Goal: Information Seeking & Learning: Learn about a topic

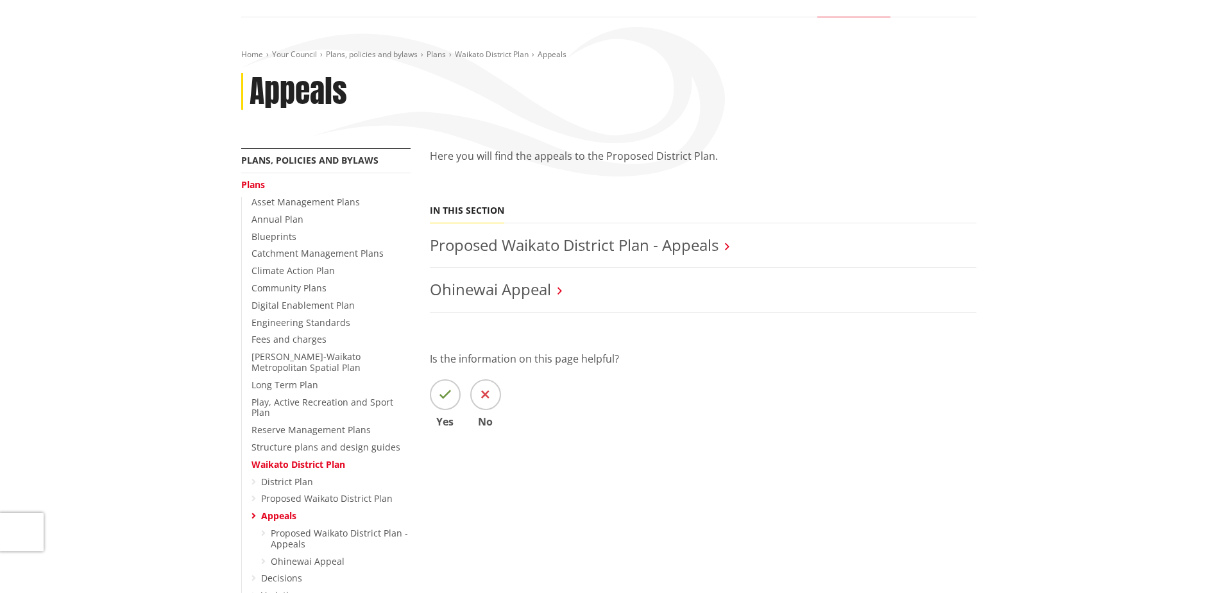
scroll to position [128, 0]
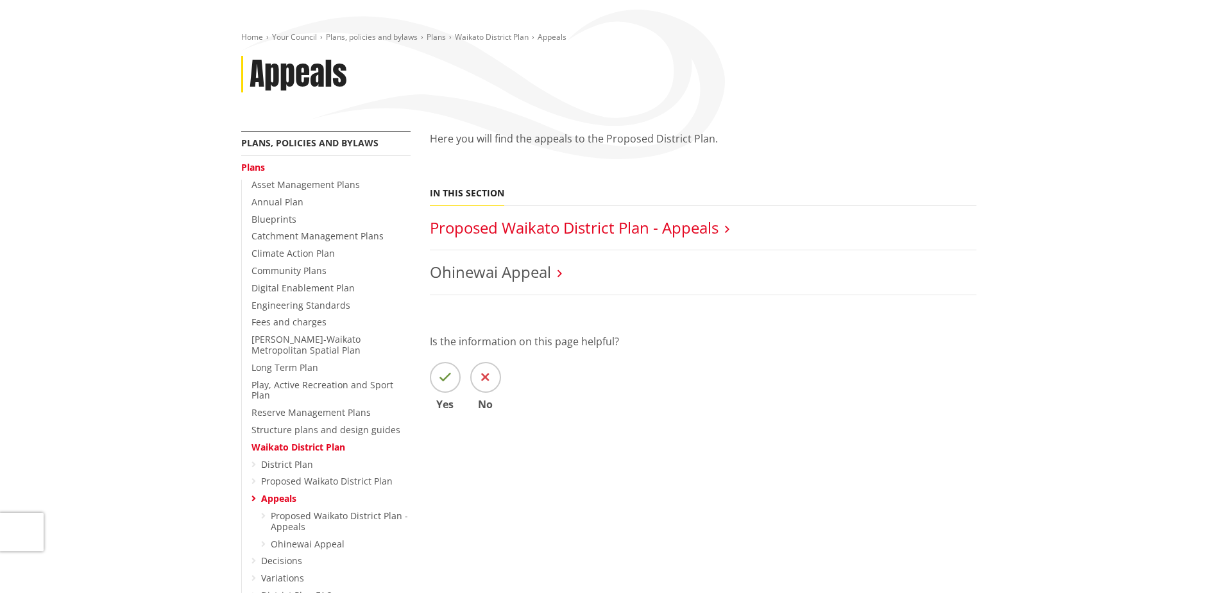
click at [541, 223] on link "Proposed Waikato District Plan - Appeals" at bounding box center [574, 227] width 289 height 21
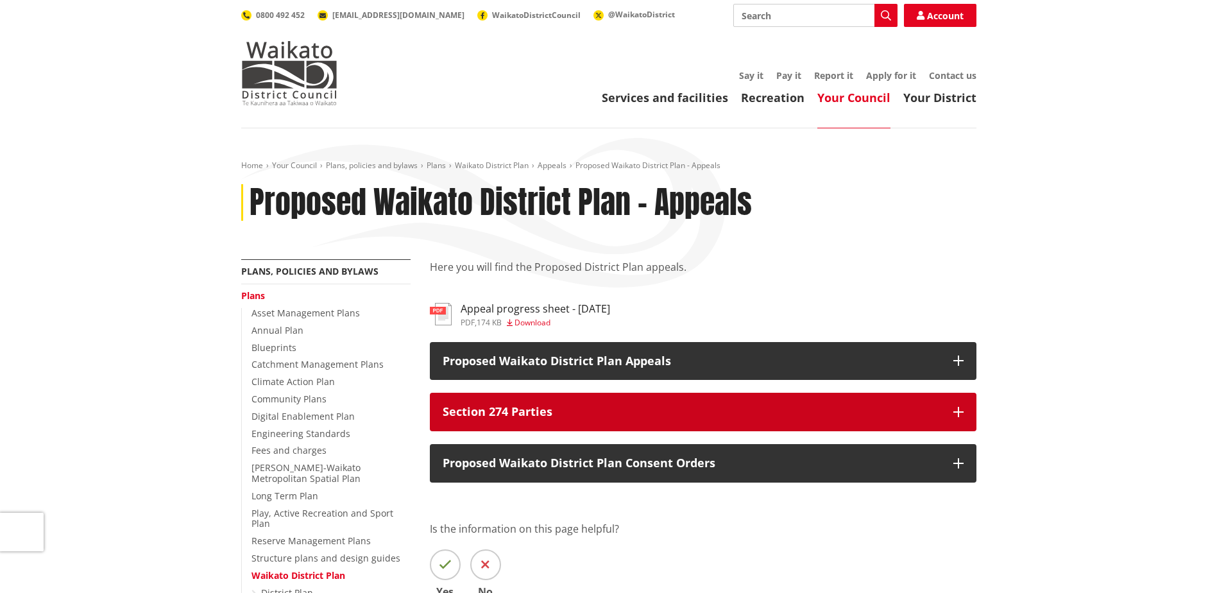
click at [796, 416] on p "Section 274 Parties" at bounding box center [692, 411] width 498 height 13
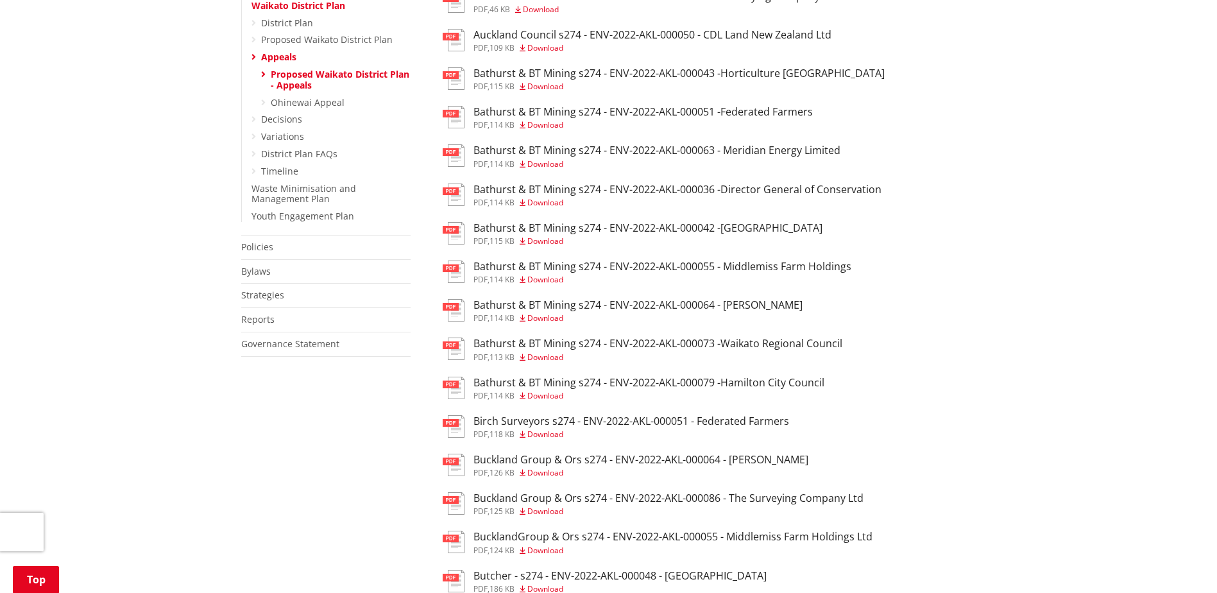
scroll to position [962, 0]
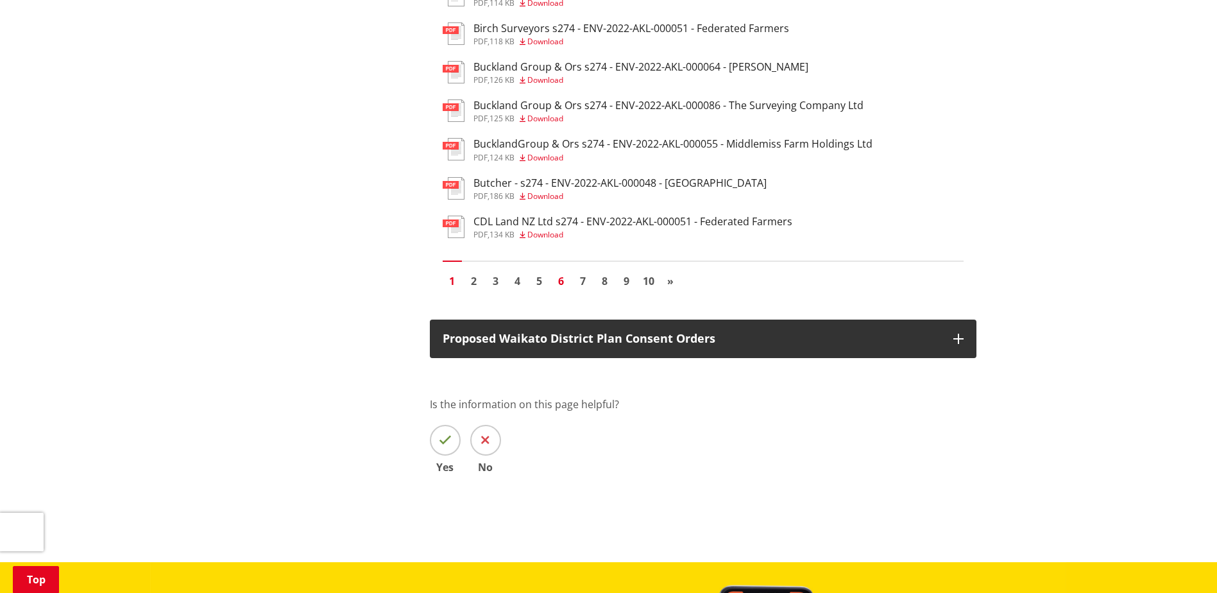
click at [561, 281] on link "6" at bounding box center [561, 280] width 19 height 19
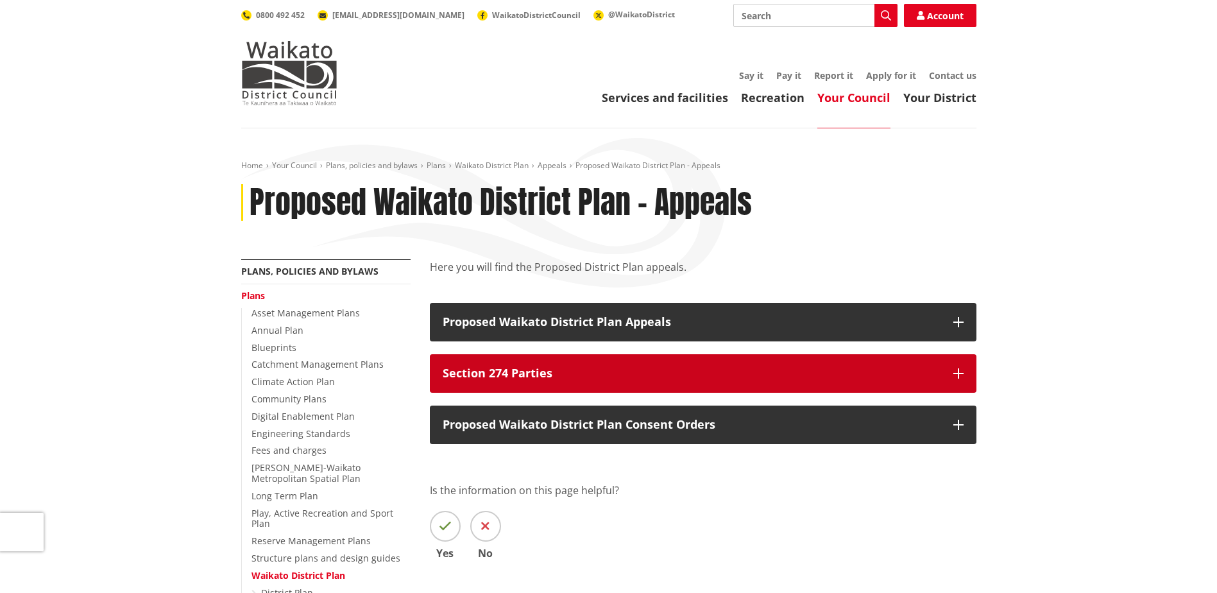
click at [607, 376] on p "Section 274 Parties" at bounding box center [692, 373] width 498 height 13
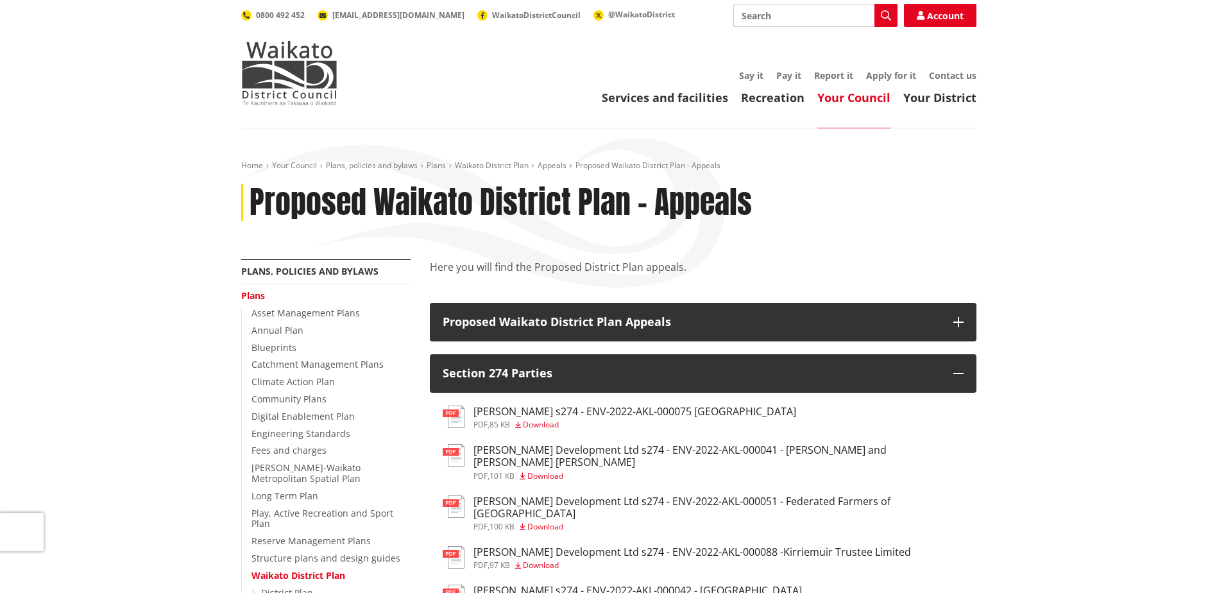
click at [553, 521] on span "Download" at bounding box center [545, 526] width 36 height 11
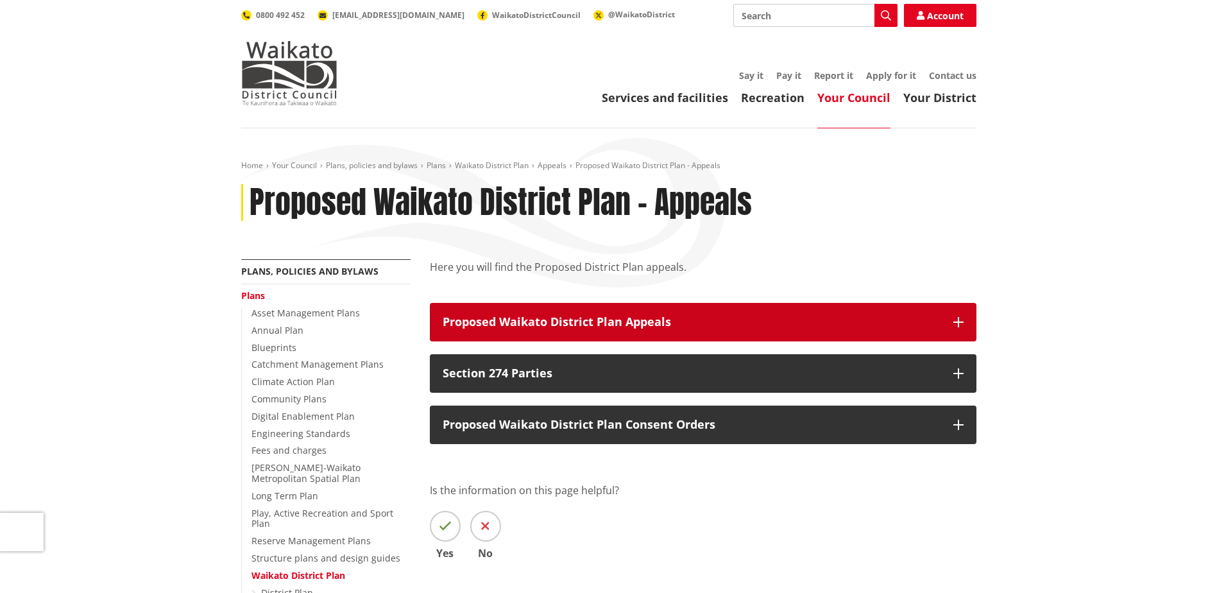
click at [586, 316] on p "Proposed Waikato District Plan Appeals" at bounding box center [692, 322] width 498 height 13
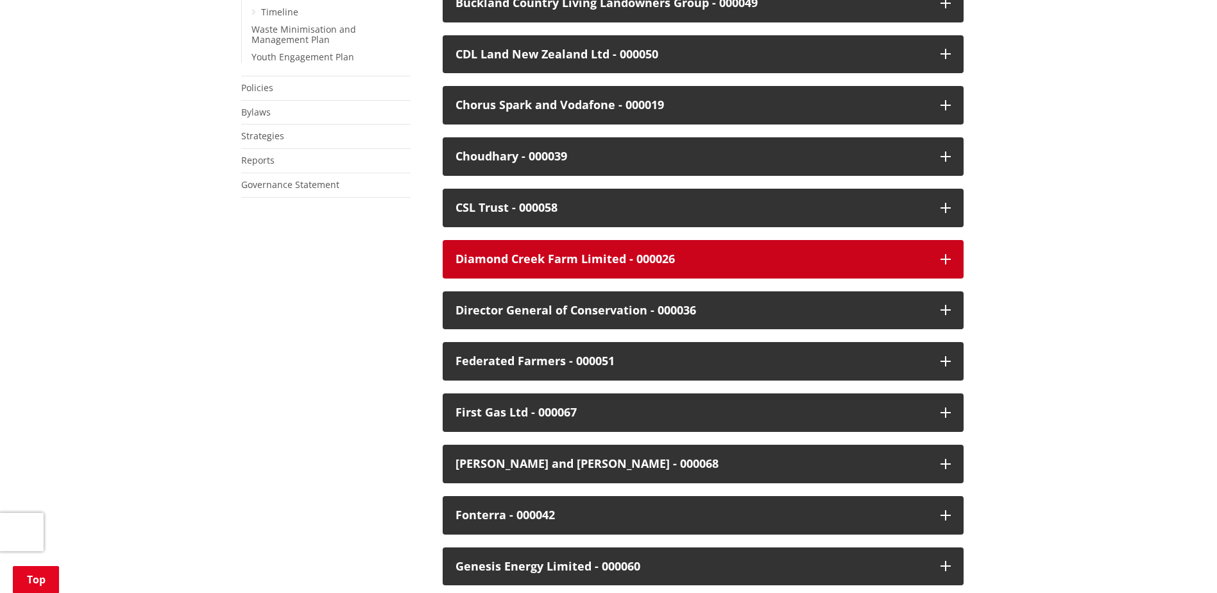
scroll to position [834, 0]
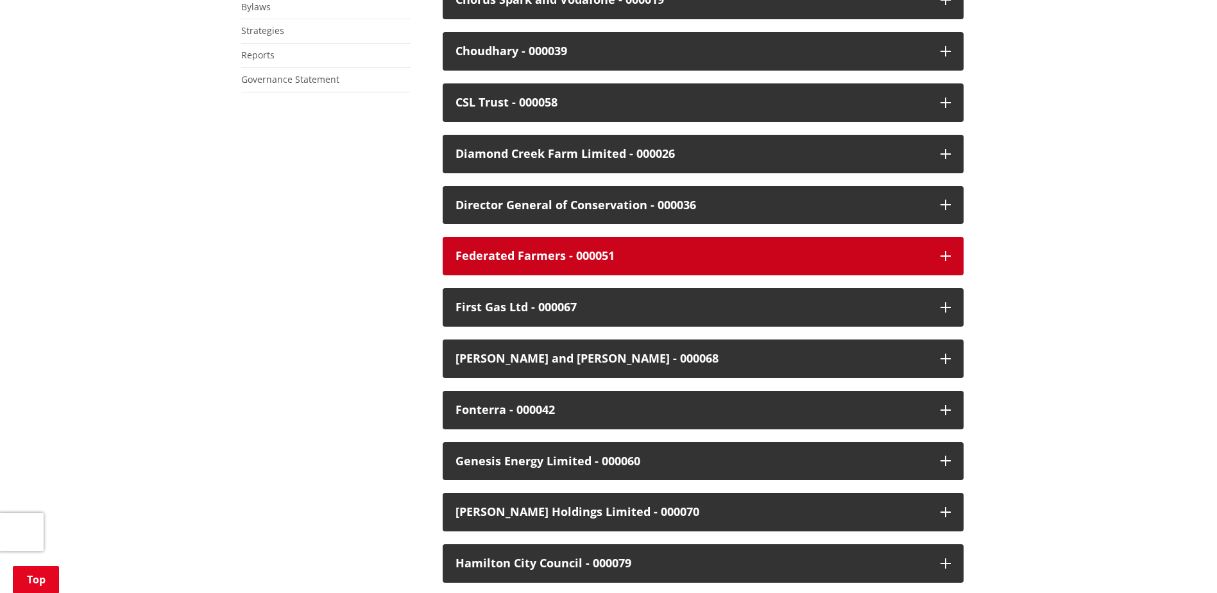
click at [652, 260] on div "Federated Farmers - 000051" at bounding box center [691, 255] width 472 height 13
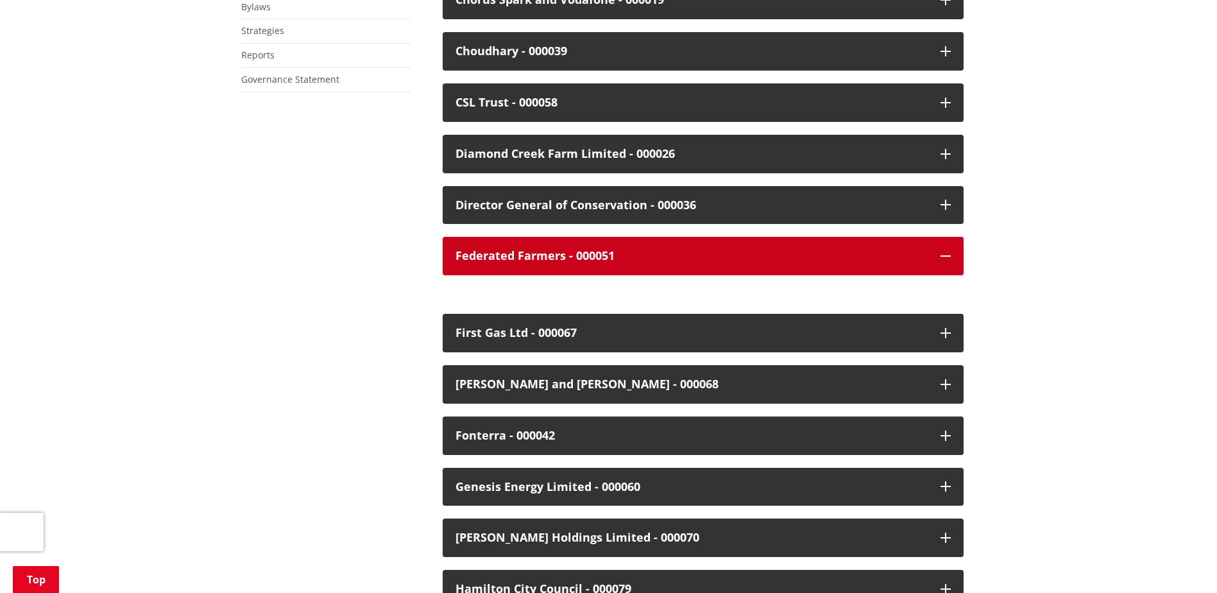
click at [534, 268] on button "Federated Farmers - 000051" at bounding box center [703, 256] width 521 height 38
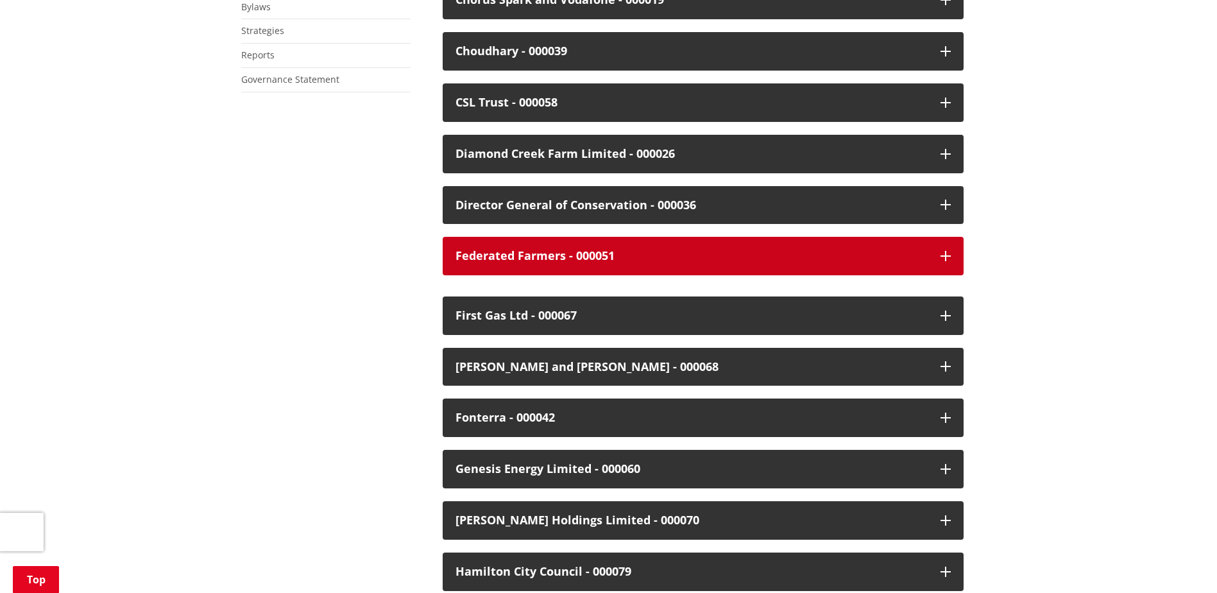
click at [532, 262] on button "Federated Farmers - 000051" at bounding box center [703, 256] width 521 height 38
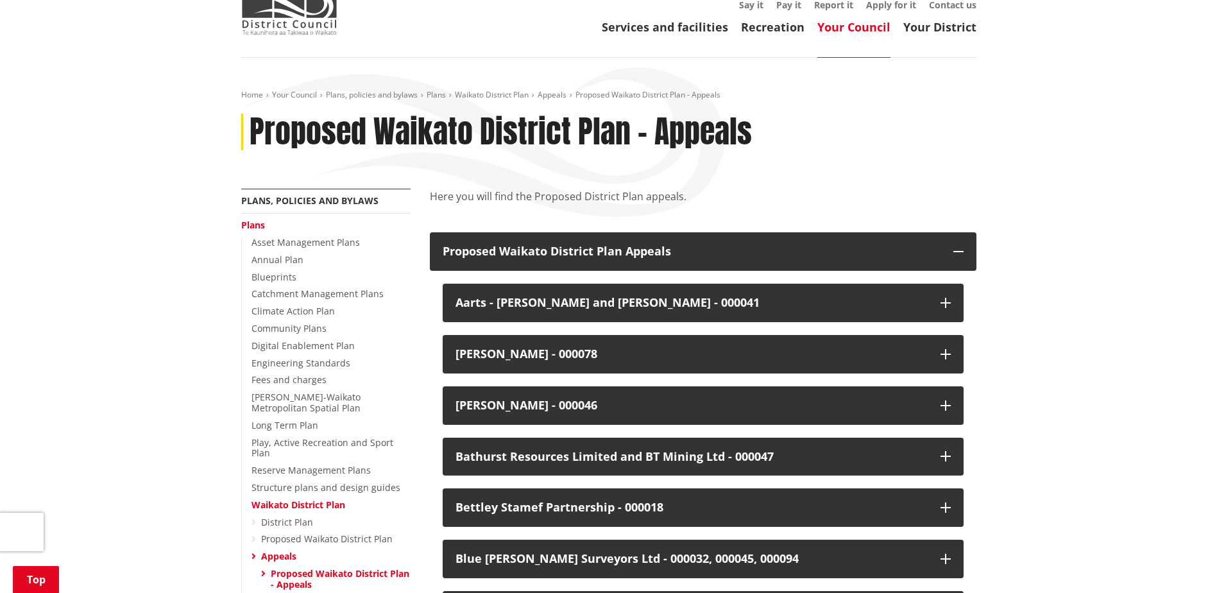
scroll to position [0, 0]
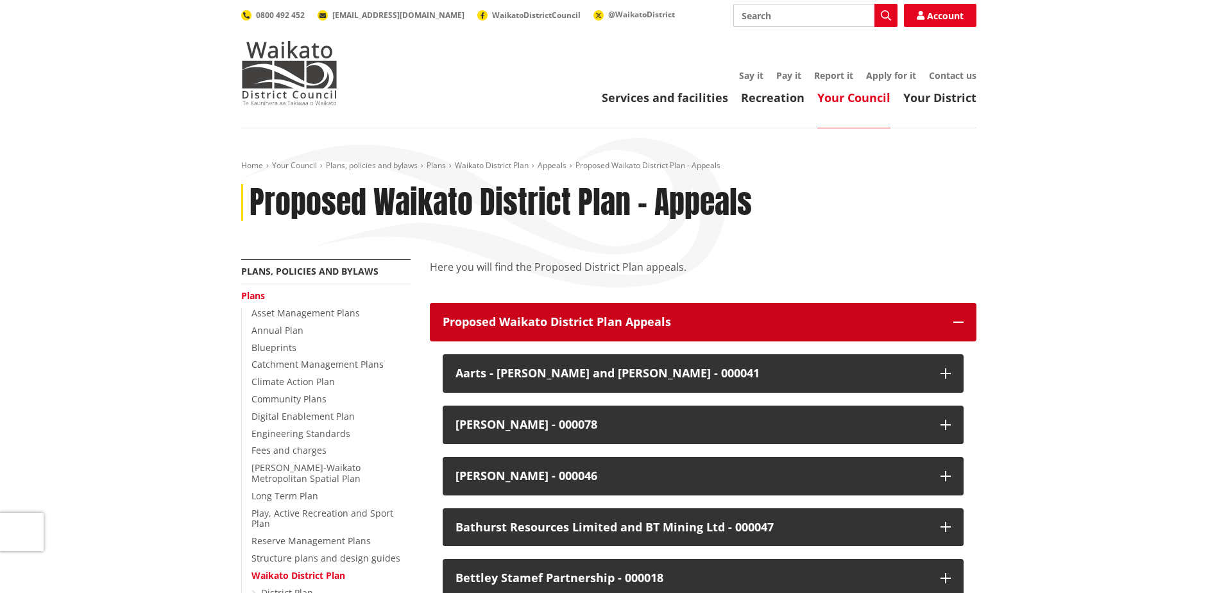
click at [881, 333] on button "Proposed Waikato District Plan Appeals" at bounding box center [703, 322] width 546 height 38
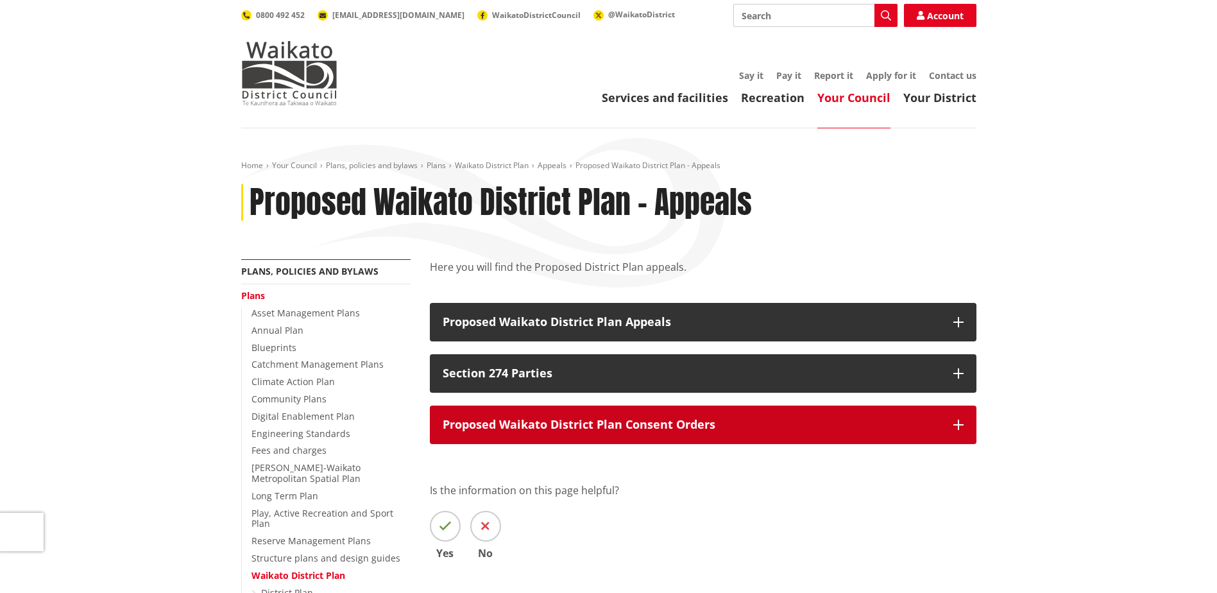
click at [772, 430] on p "Proposed Waikato District Plan Consent Orders" at bounding box center [692, 424] width 498 height 13
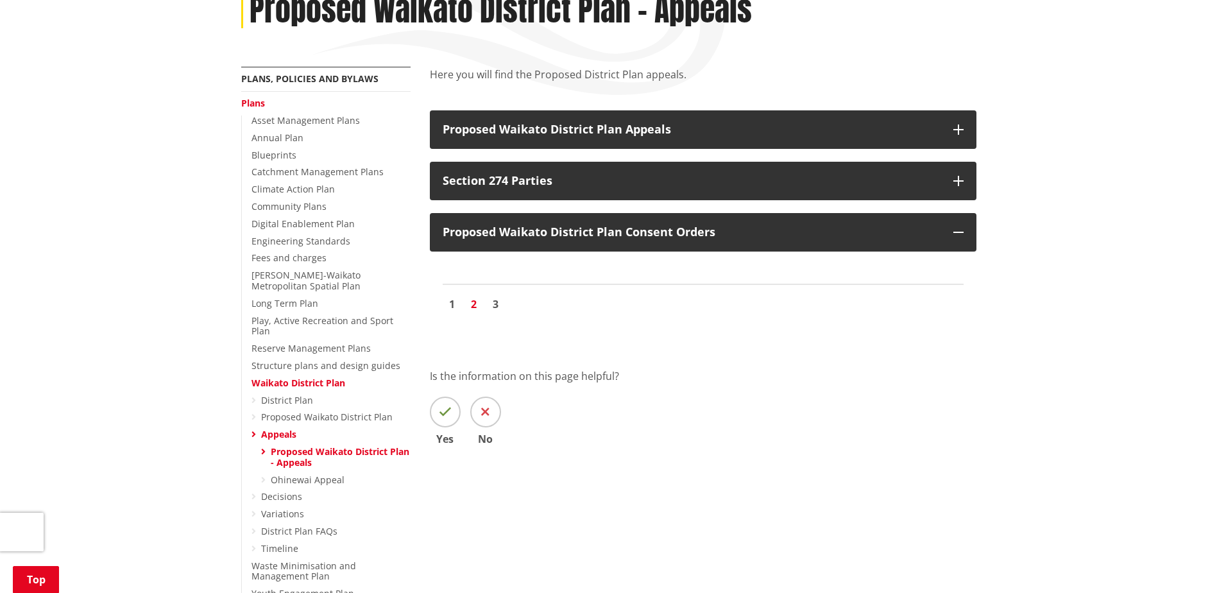
click at [473, 302] on link "2" at bounding box center [473, 303] width 19 height 19
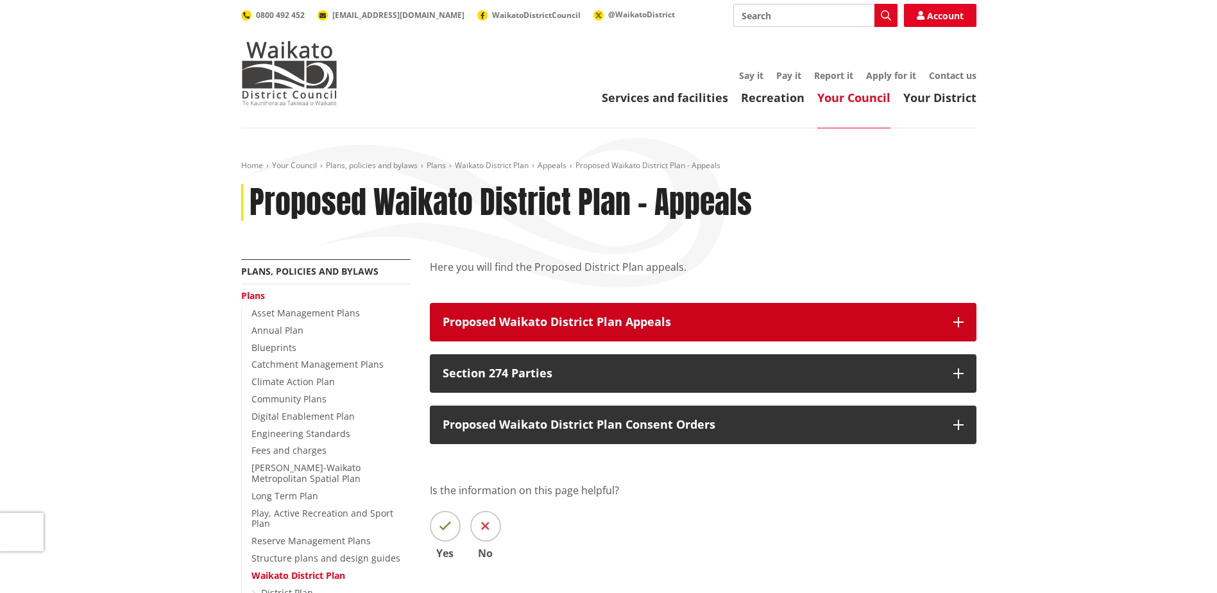
click at [715, 321] on p "Proposed Waikato District Plan Appeals" at bounding box center [692, 322] width 498 height 13
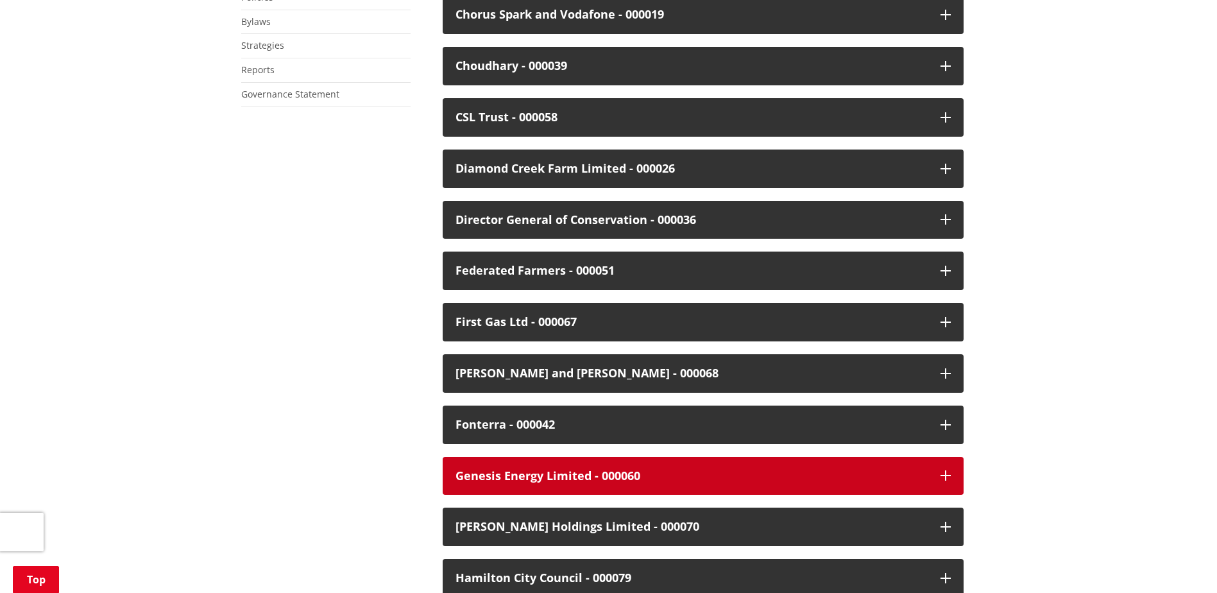
scroll to position [705, 0]
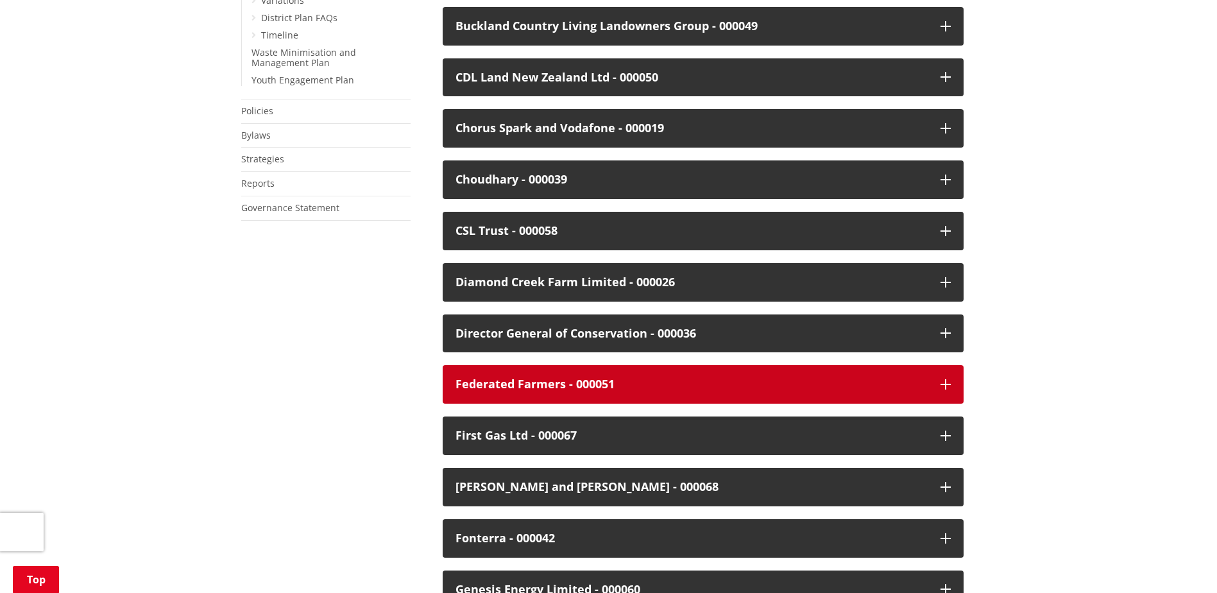
click at [694, 396] on button "Federated Farmers - 000051" at bounding box center [703, 384] width 521 height 38
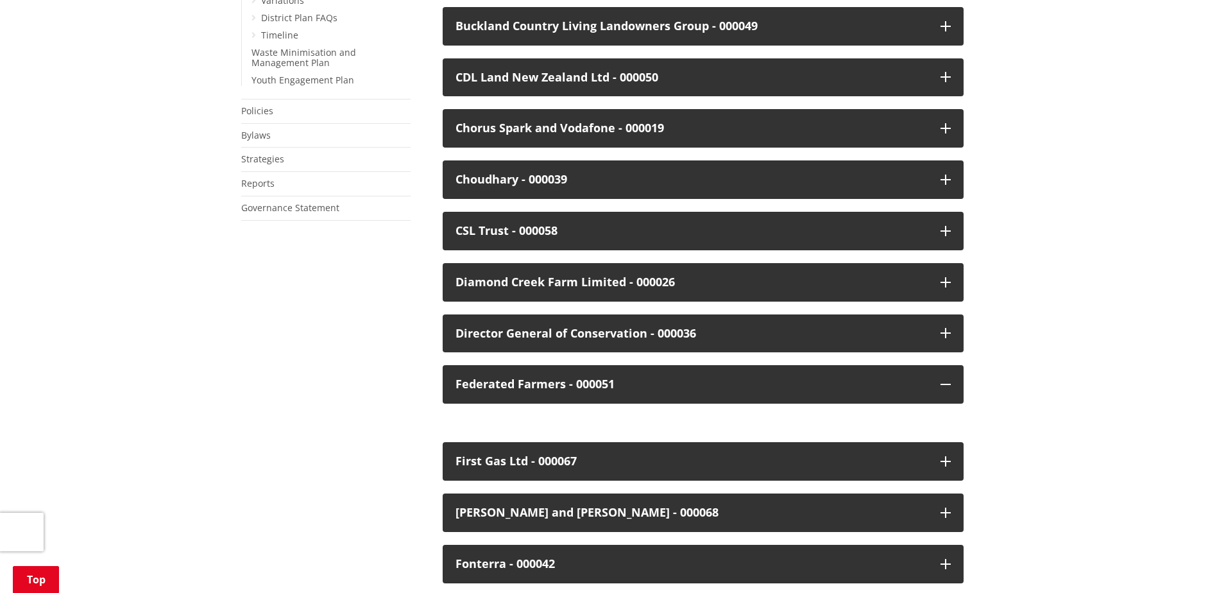
click at [657, 408] on div at bounding box center [703, 416] width 521 height 26
click at [652, 428] on div at bounding box center [703, 416] width 521 height 26
drag, startPoint x: 529, startPoint y: 421, endPoint x: 514, endPoint y: 423, distance: 15.4
click at [525, 422] on div at bounding box center [703, 416] width 521 height 26
click at [508, 425] on div at bounding box center [703, 416] width 521 height 26
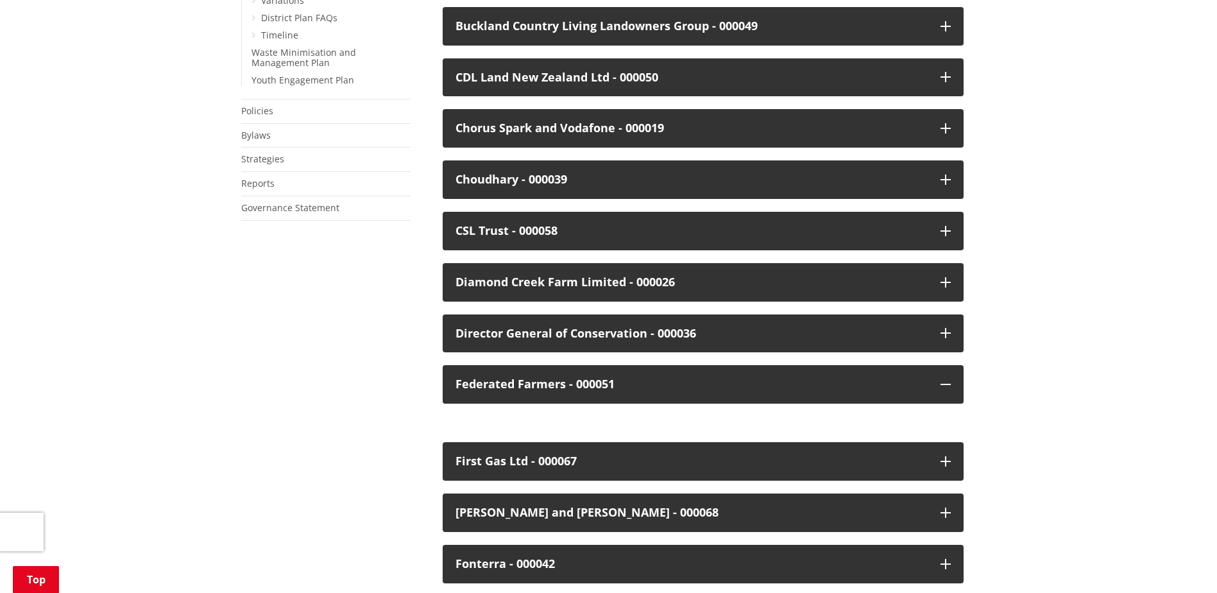
drag, startPoint x: 473, startPoint y: 430, endPoint x: 447, endPoint y: 426, distance: 26.6
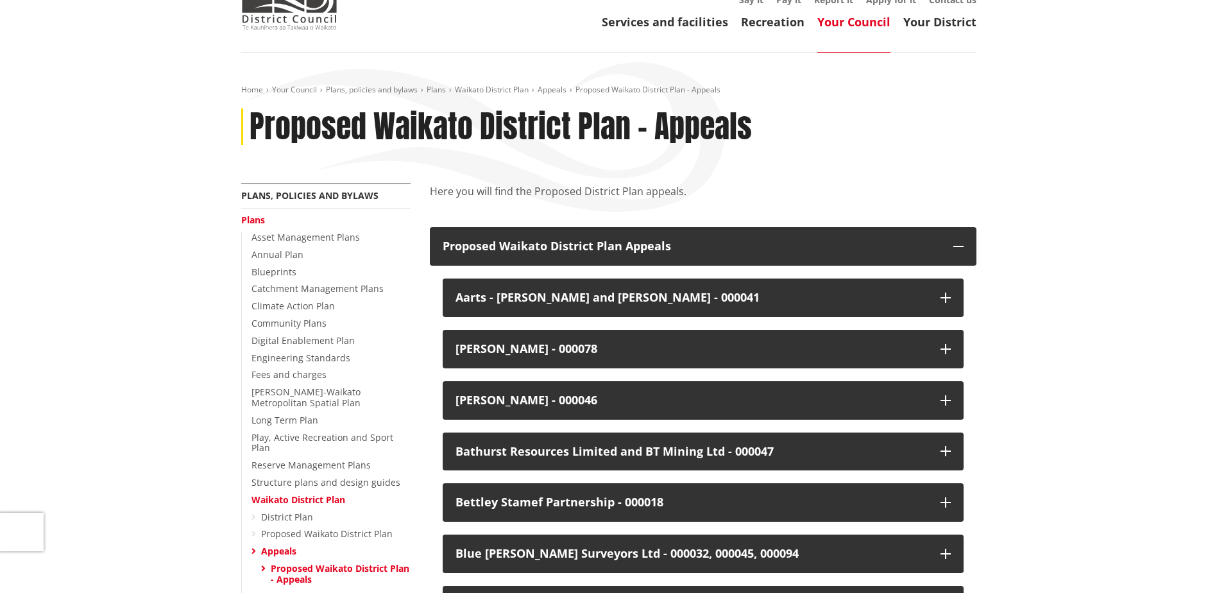
scroll to position [192, 0]
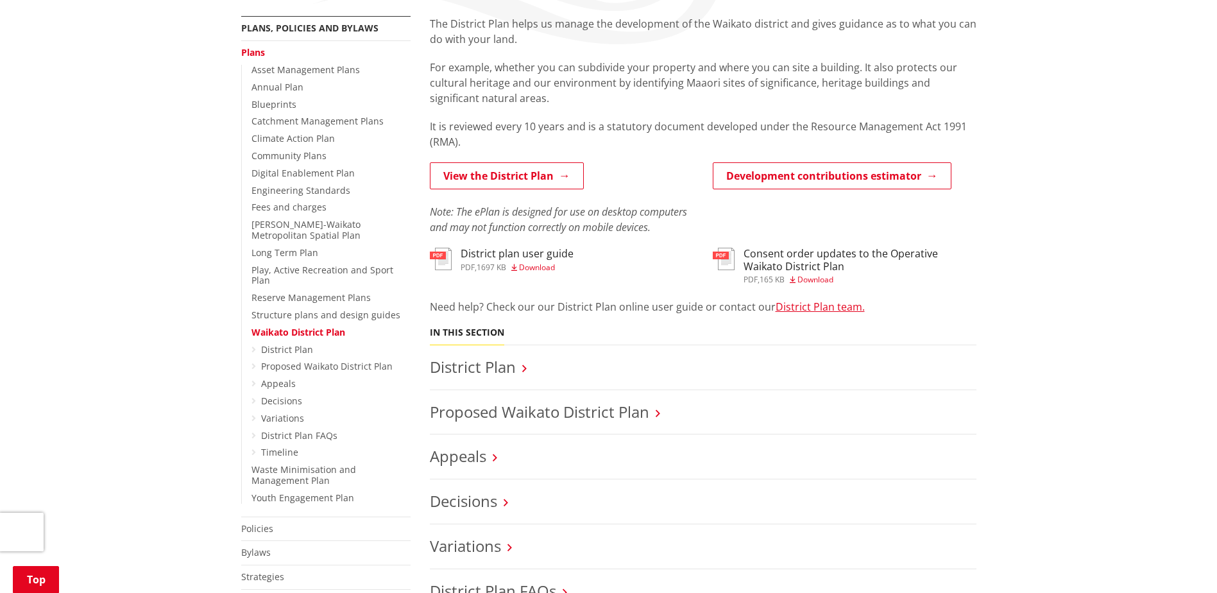
scroll to position [257, 0]
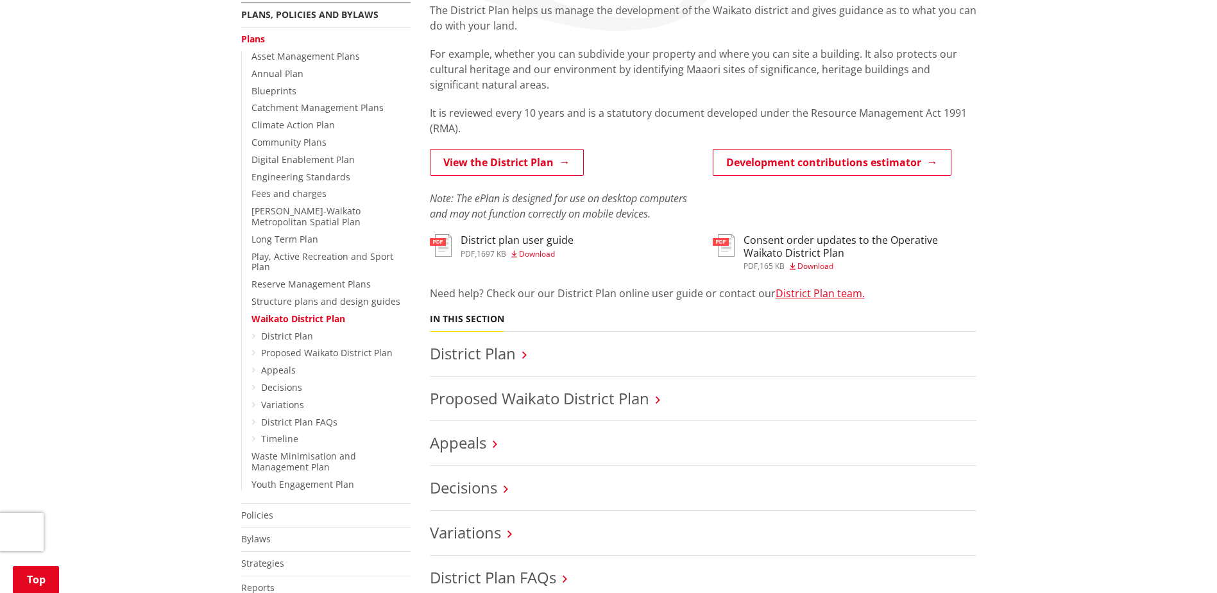
click at [668, 398] on h3 "Proposed Waikato District Plan" at bounding box center [703, 398] width 546 height 19
click at [664, 398] on h3 "Proposed Waikato District Plan" at bounding box center [703, 398] width 546 height 19
click at [656, 399] on h3 "Proposed Waikato District Plan" at bounding box center [703, 398] width 546 height 19
click at [574, 407] on link "Proposed Waikato District Plan" at bounding box center [539, 397] width 219 height 21
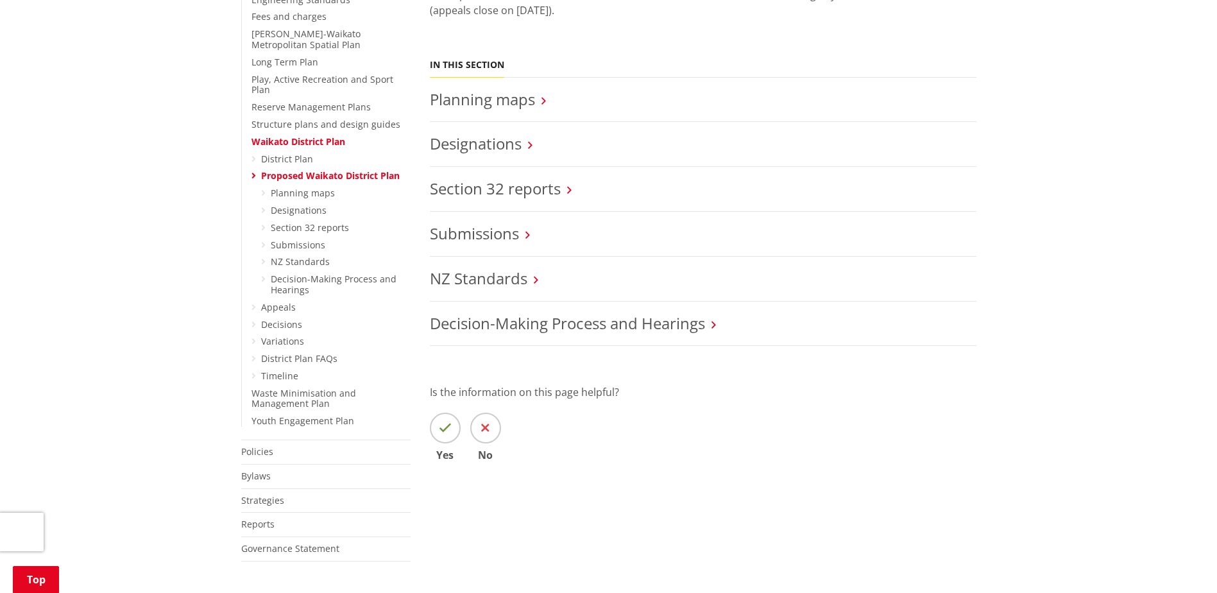
scroll to position [449, 0]
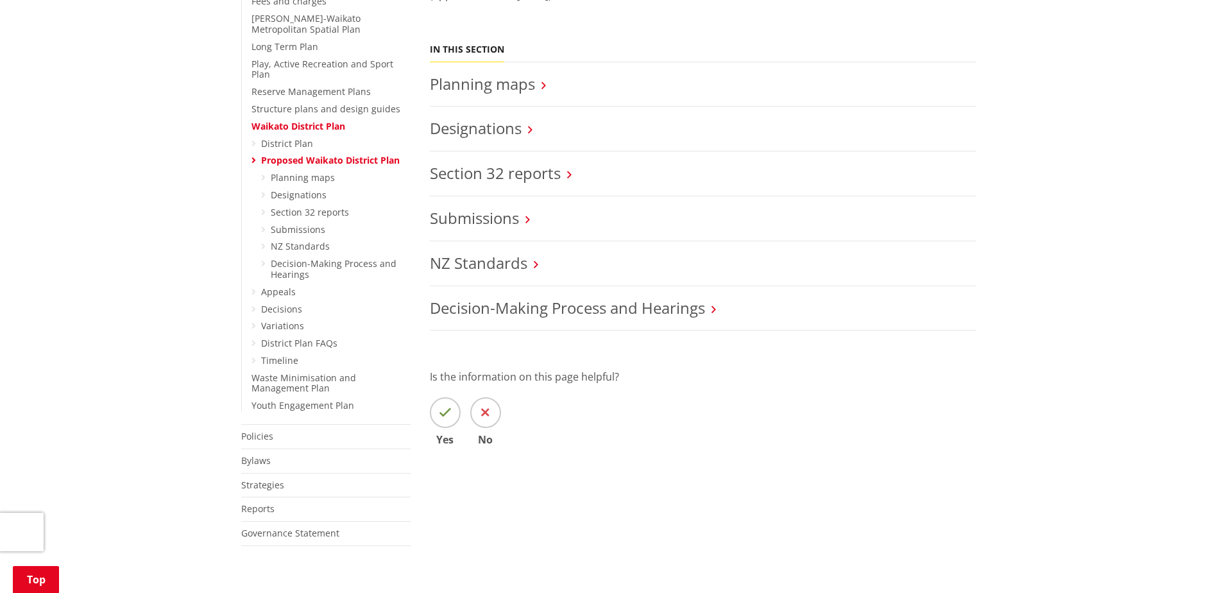
click at [254, 139] on icon at bounding box center [253, 143] width 4 height 9
click at [269, 137] on link "District Plan" at bounding box center [287, 143] width 52 height 12
